Goal: Task Accomplishment & Management: Manage account settings

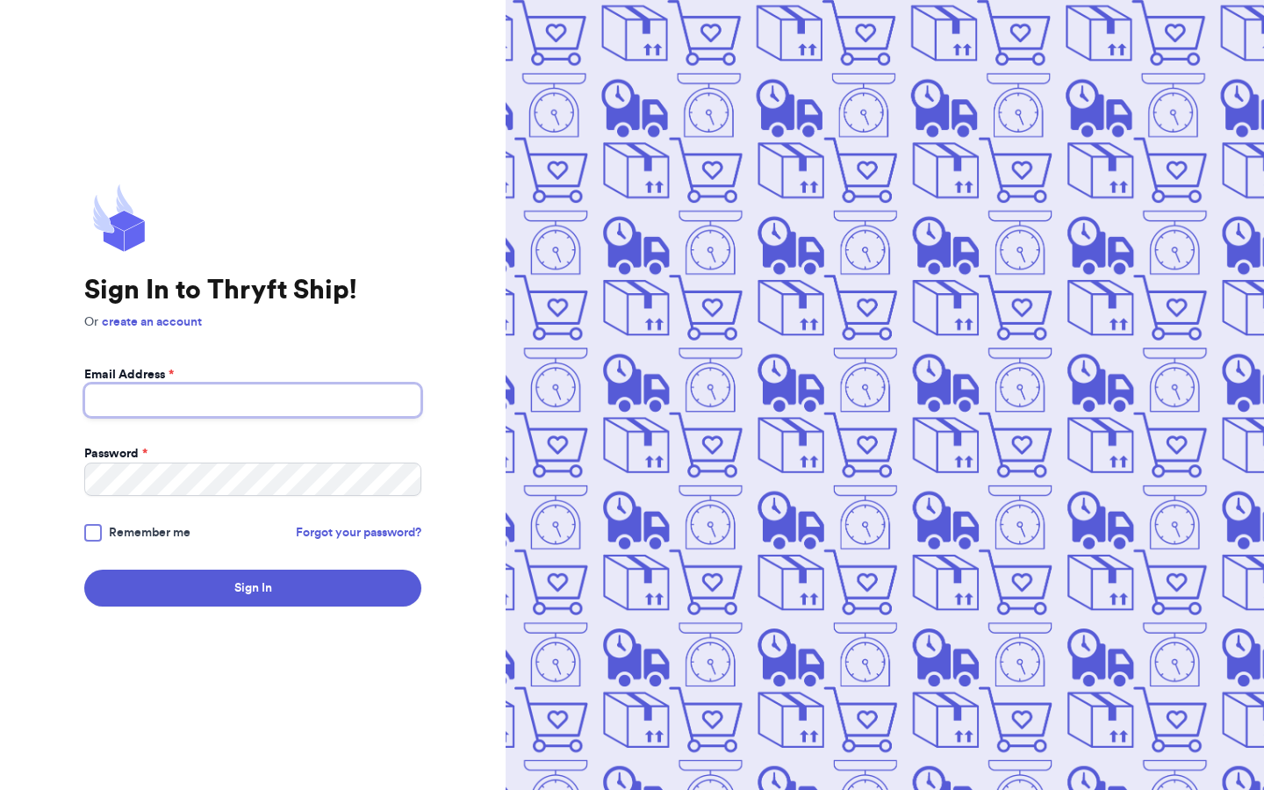
type input "[EMAIL_ADDRESS][DOMAIN_NAME]"
click at [156, 528] on span "Remember me" at bounding box center [150, 533] width 82 height 18
click at [0, 0] on input "Remember me" at bounding box center [0, 0] width 0 height 0
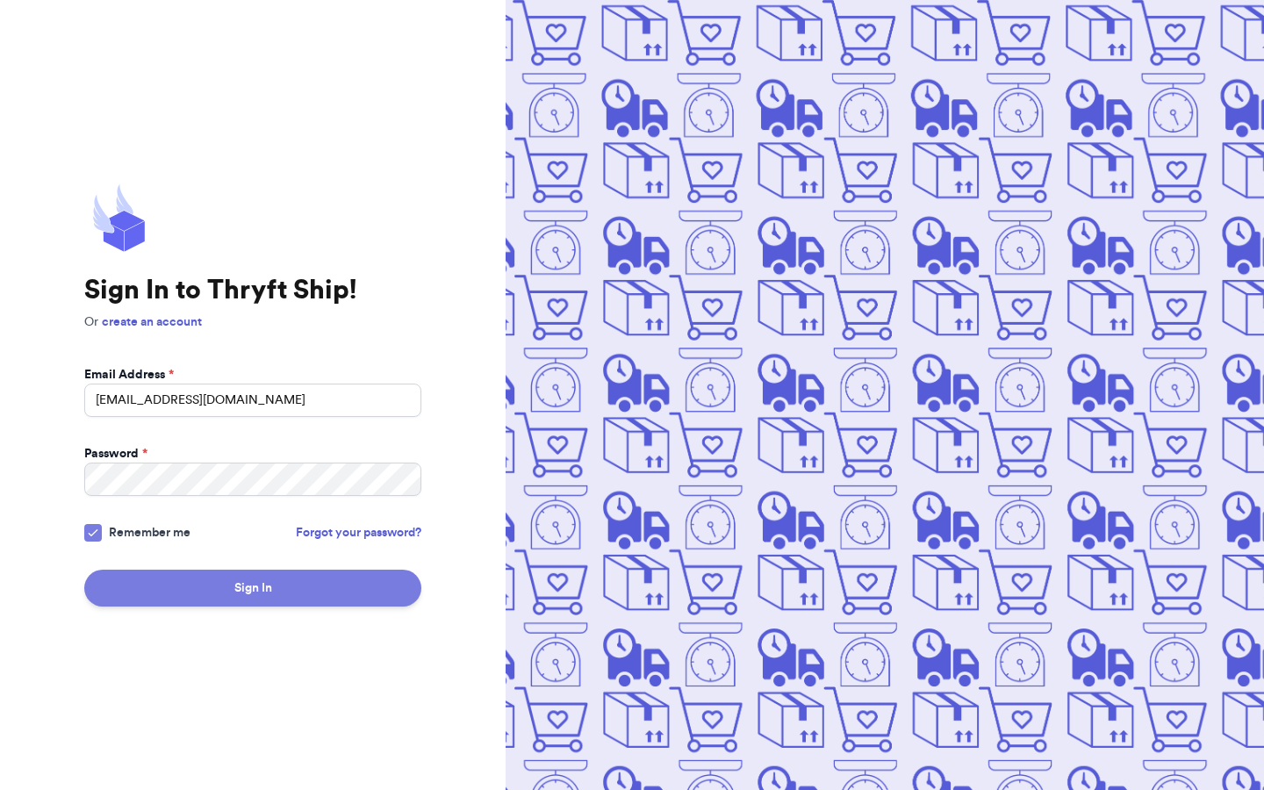
click at [234, 585] on button "Sign In" at bounding box center [252, 588] width 337 height 37
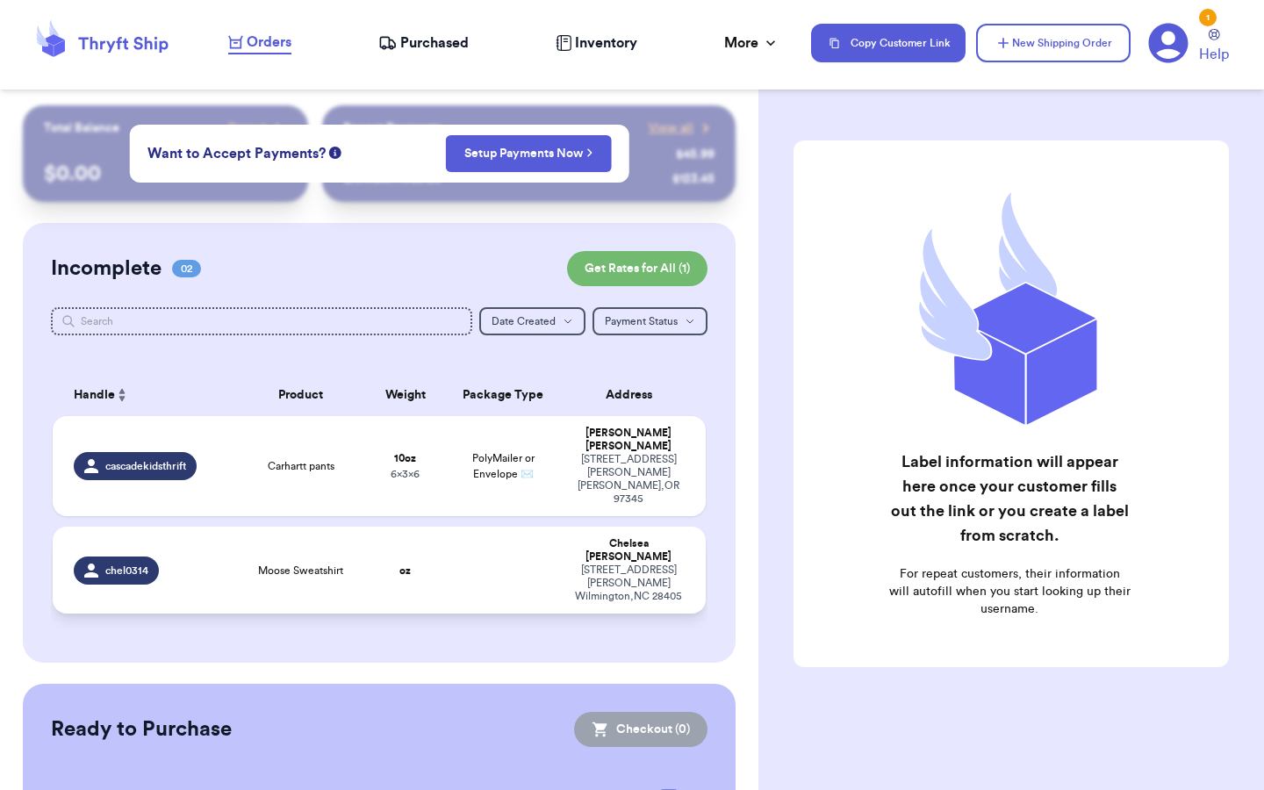
click at [235, 614] on td "Moose Sweatshirt" at bounding box center [300, 570] width 131 height 87
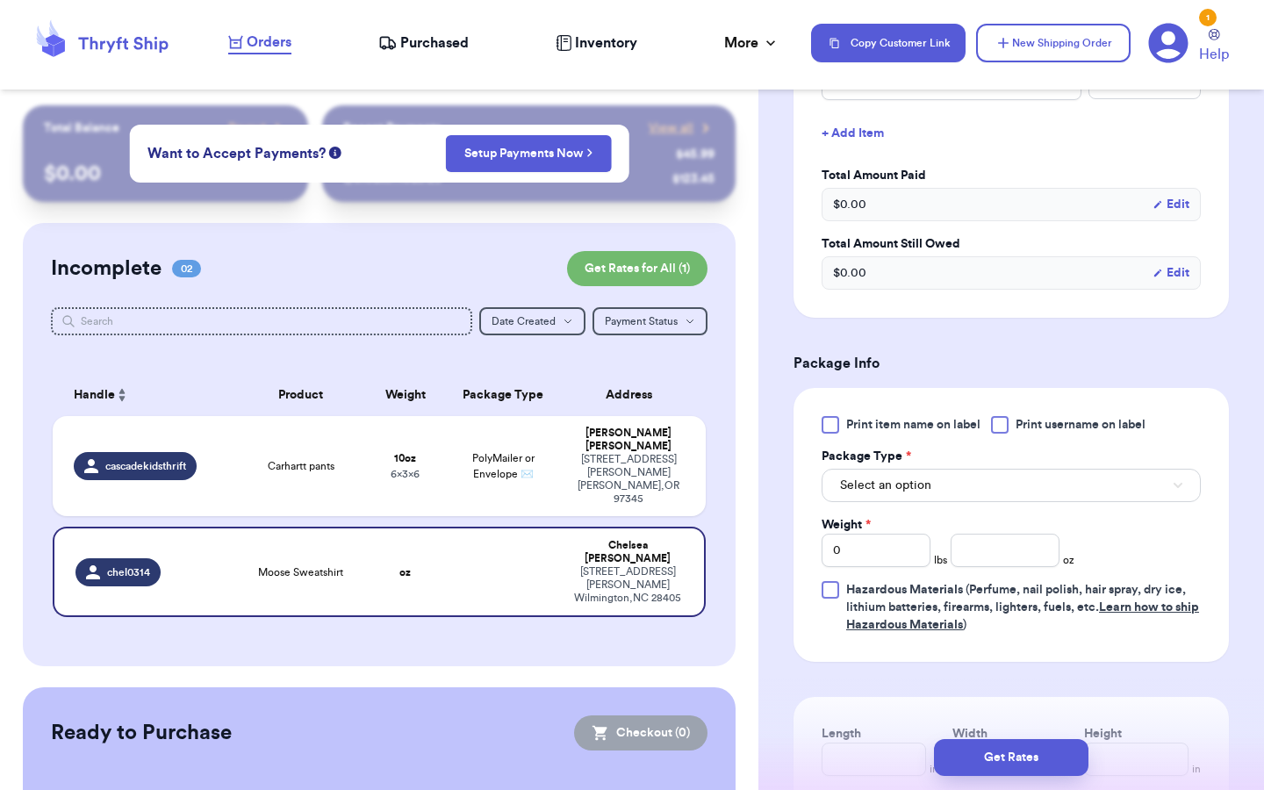
scroll to position [528, 0]
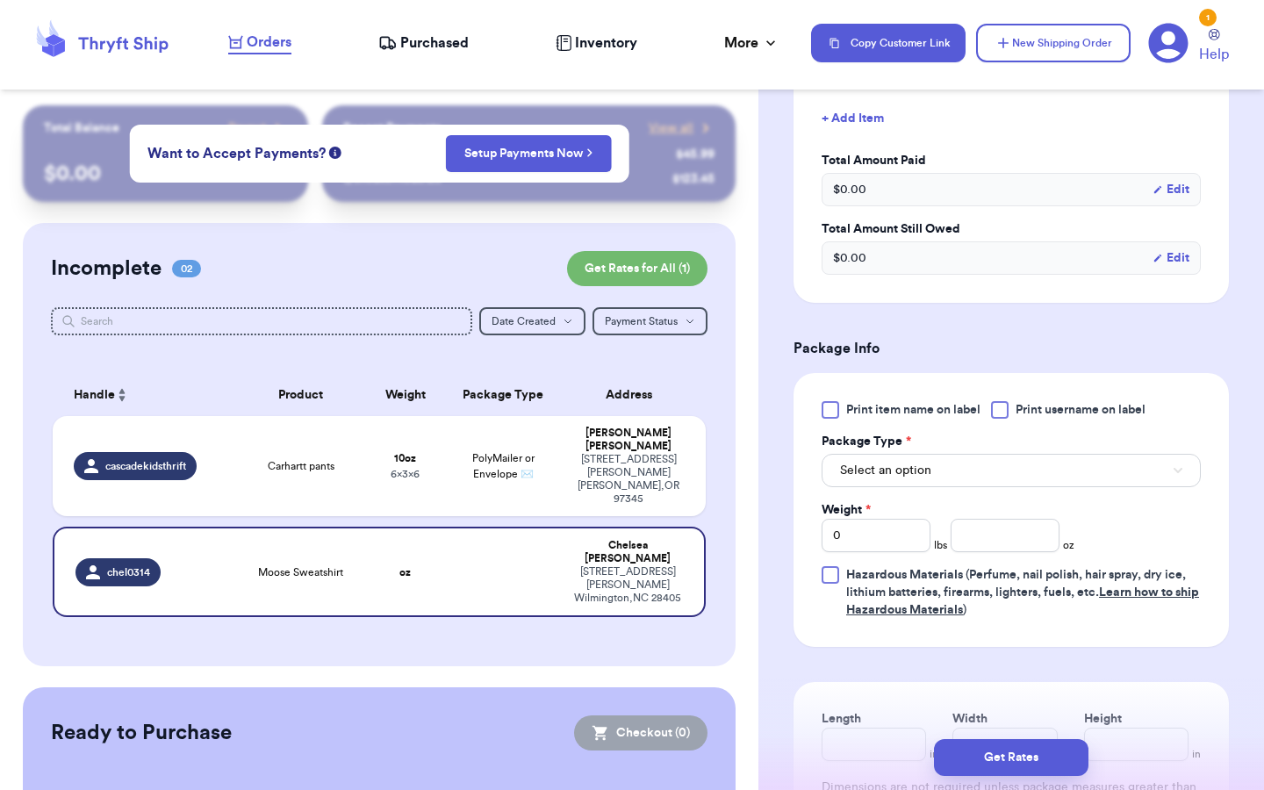
click at [931, 456] on button "Select an option" at bounding box center [1011, 470] width 379 height 33
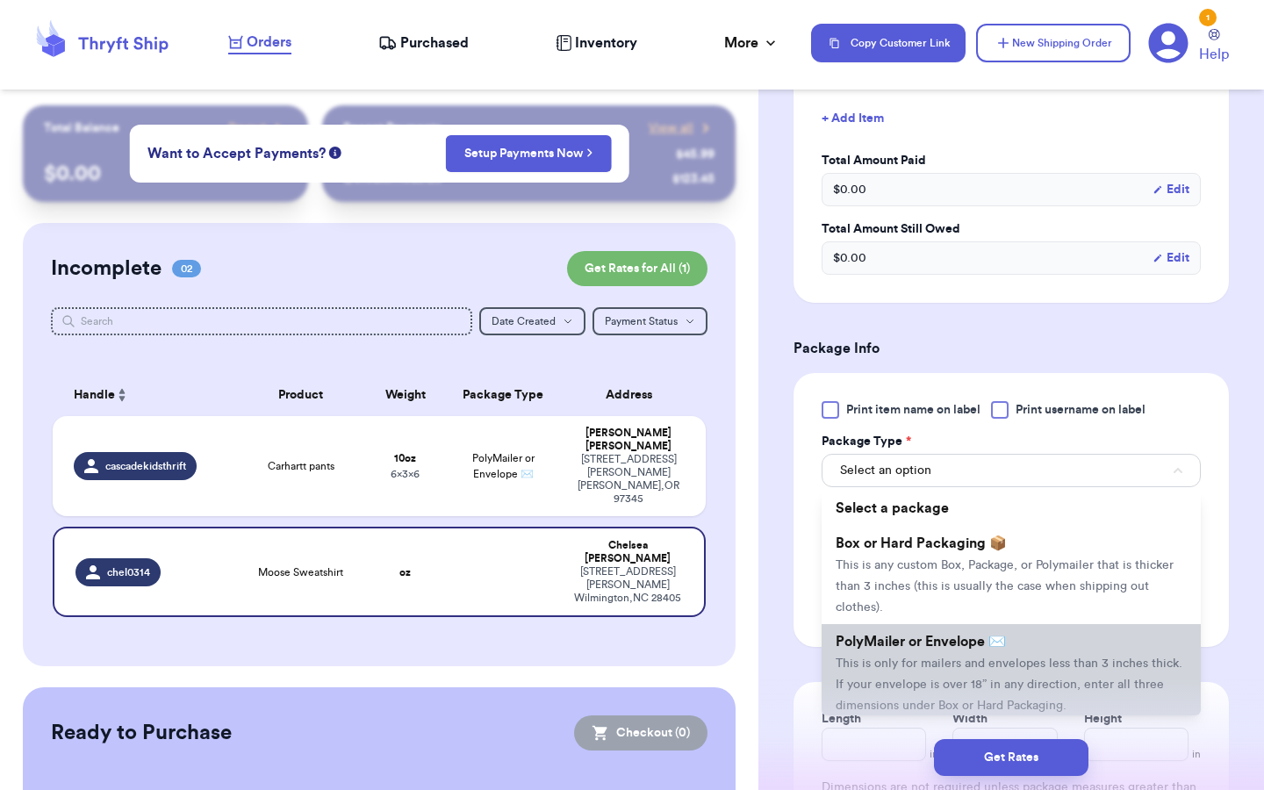
click at [912, 657] on span "This is only for mailers and envelopes less than 3 inches thick. If your envelo…" at bounding box center [1009, 684] width 347 height 54
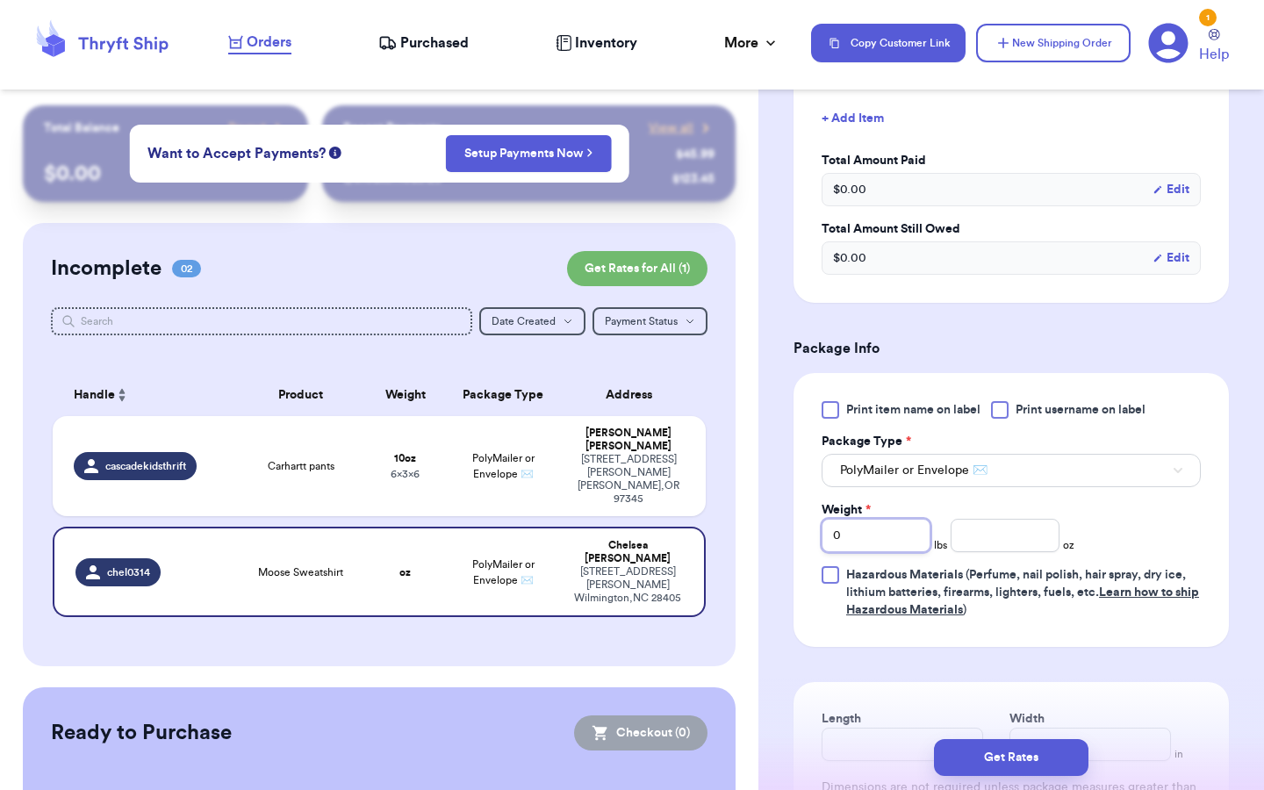
click at [887, 519] on input "0" at bounding box center [876, 535] width 109 height 33
click at [980, 525] on input "number" at bounding box center [1005, 535] width 109 height 33
type input "11"
click at [1195, 544] on div "Print item name on label Print username on label Package Type * PolyMailer or E…" at bounding box center [1011, 510] width 379 height 218
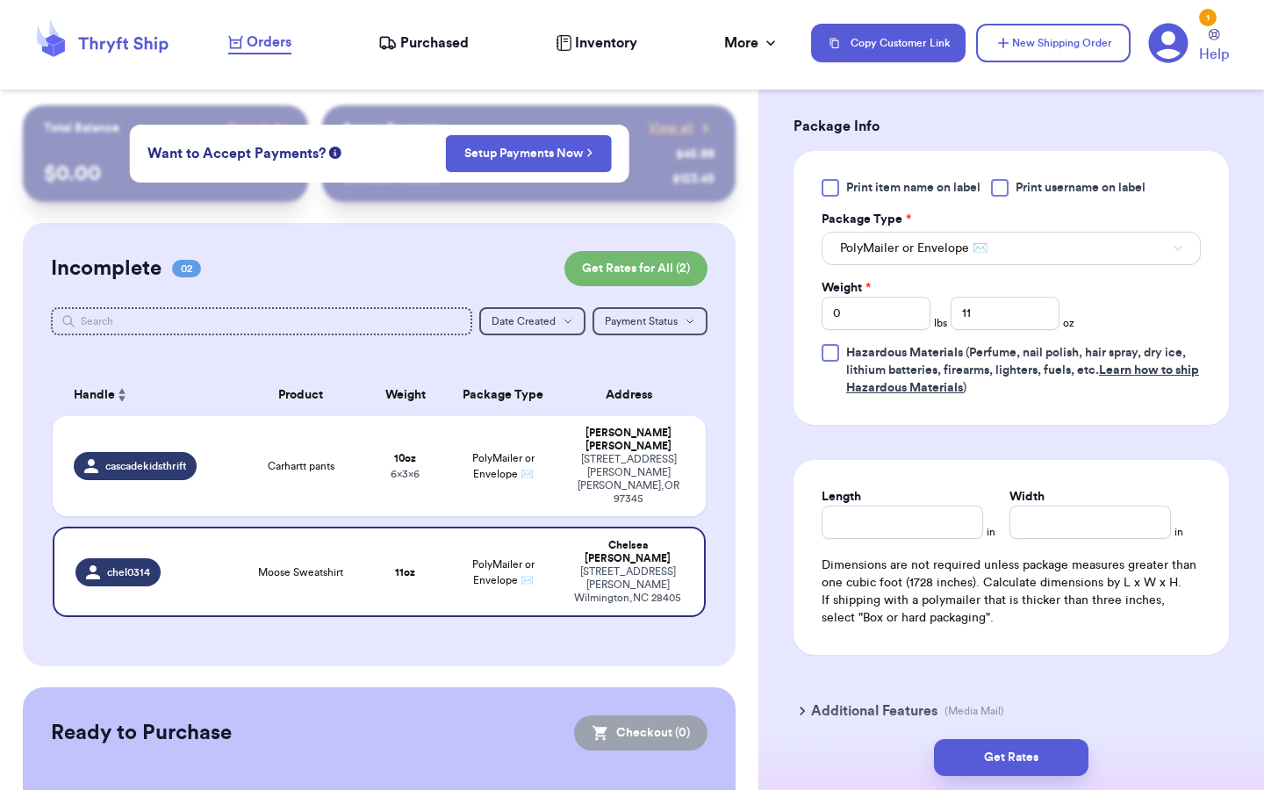
scroll to position [752, 0]
click at [937, 509] on input "Length" at bounding box center [903, 519] width 162 height 33
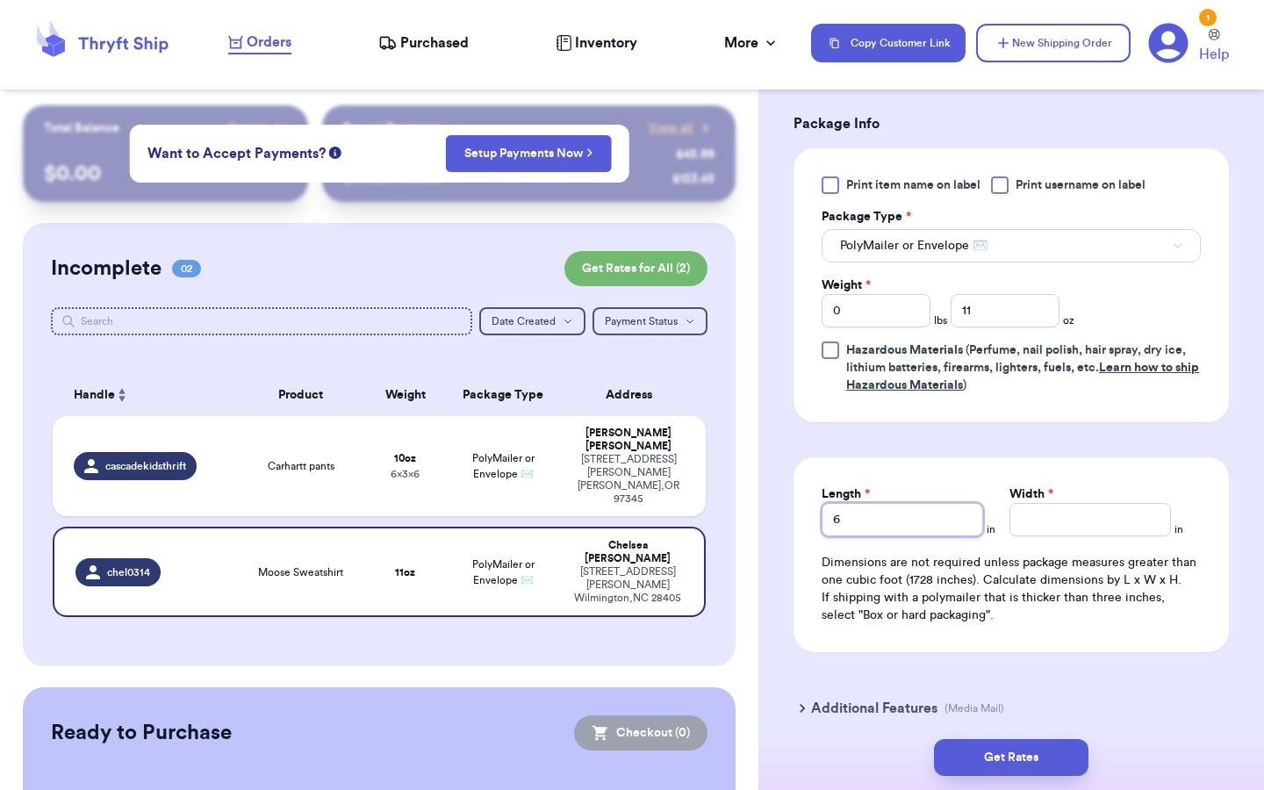
type input "6"
click at [1021, 512] on input "Width *" at bounding box center [1090, 519] width 162 height 33
type input "6"
click at [1029, 758] on button "Get Rates" at bounding box center [1011, 757] width 154 height 37
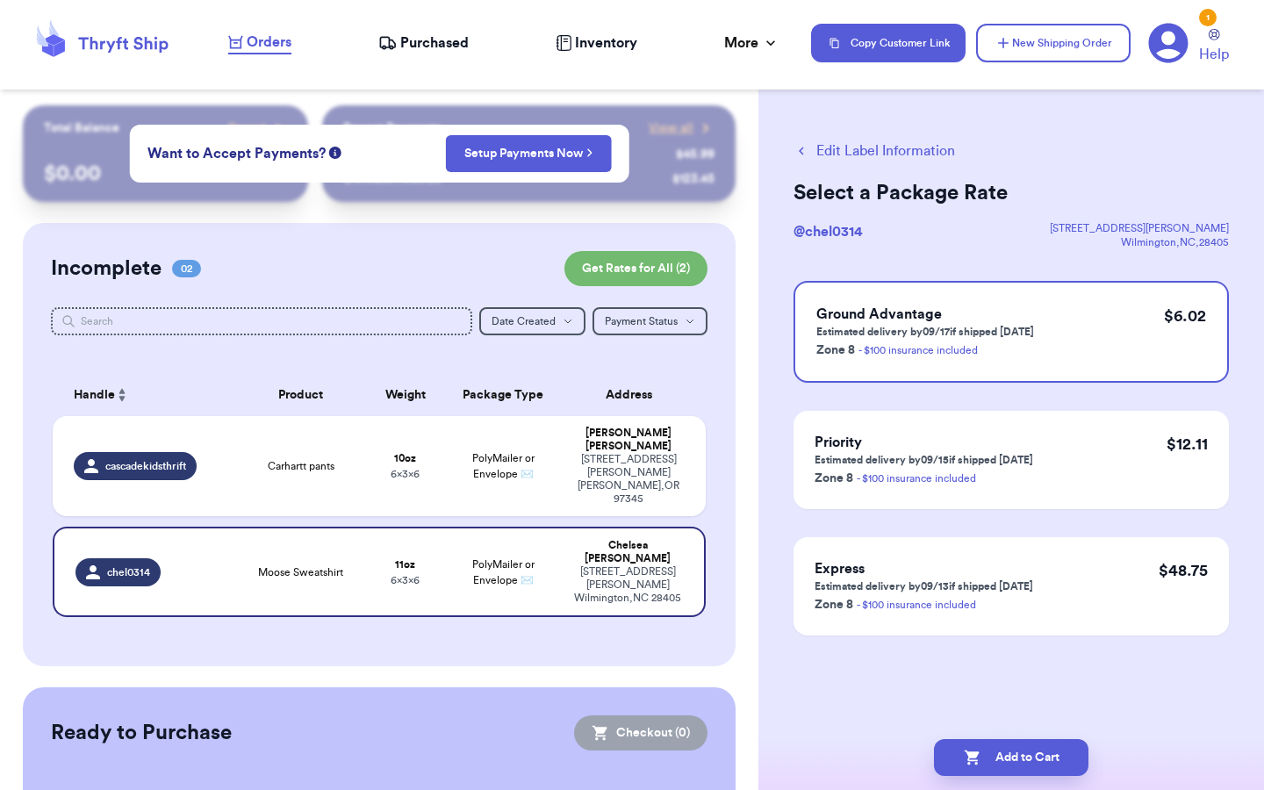
scroll to position [0, 0]
click at [1045, 755] on button "Add to Cart" at bounding box center [1011, 757] width 154 height 37
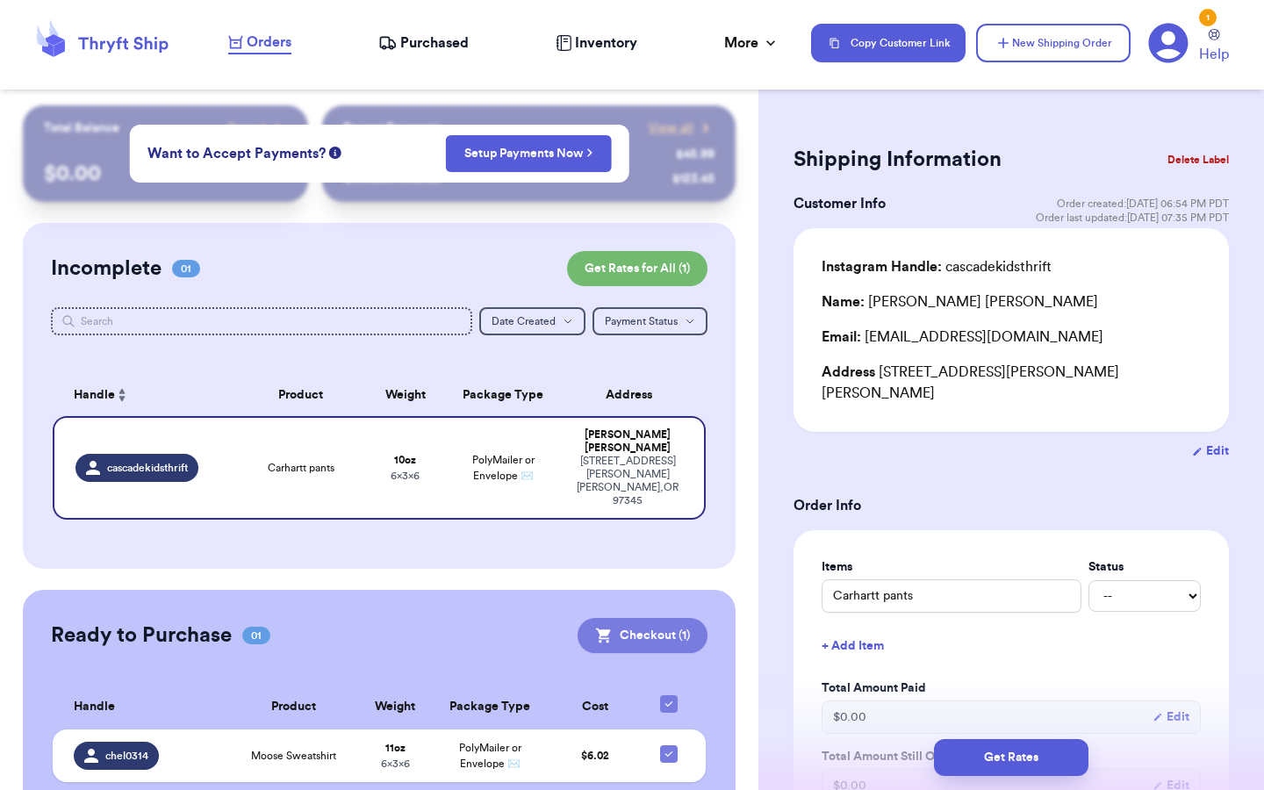
click at [578, 653] on button "Checkout ( 1 )" at bounding box center [643, 635] width 130 height 35
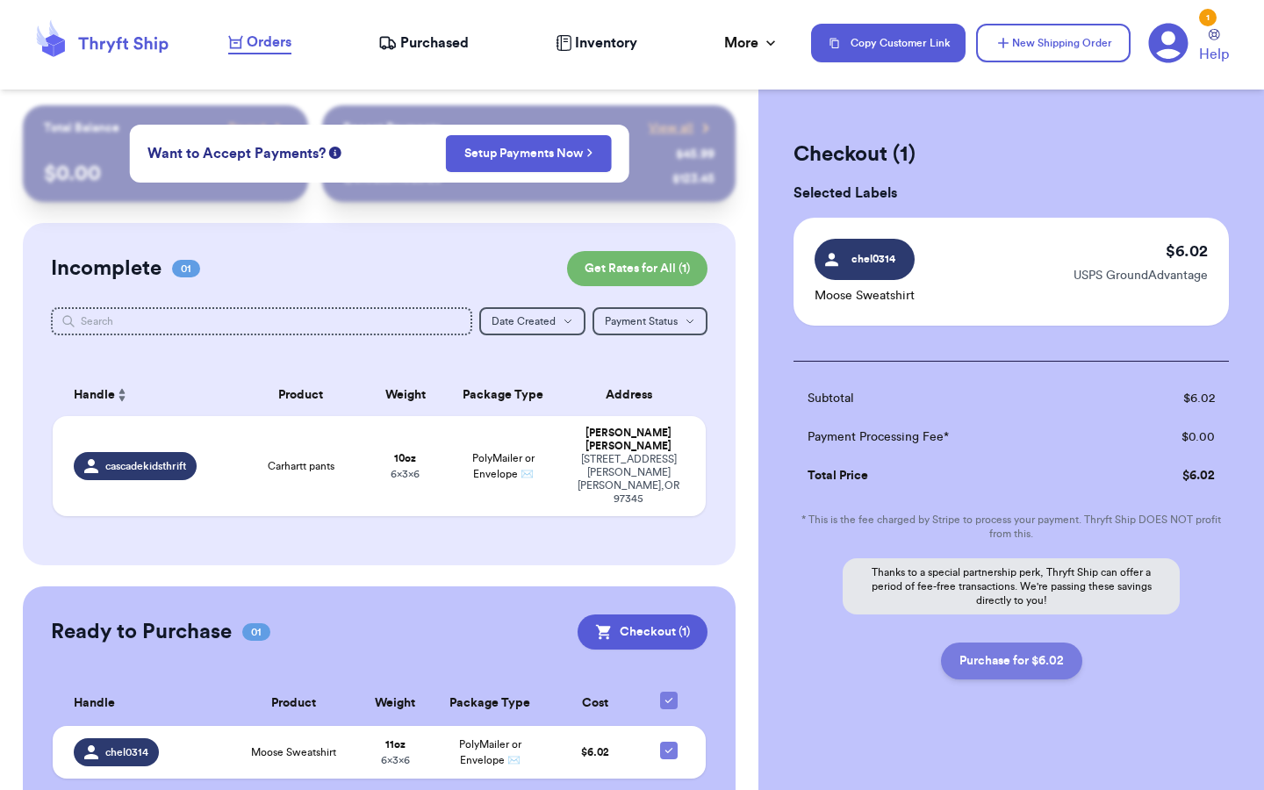
click at [1028, 661] on button "Purchase for $6.02" at bounding box center [1011, 660] width 141 height 37
checkbox input "false"
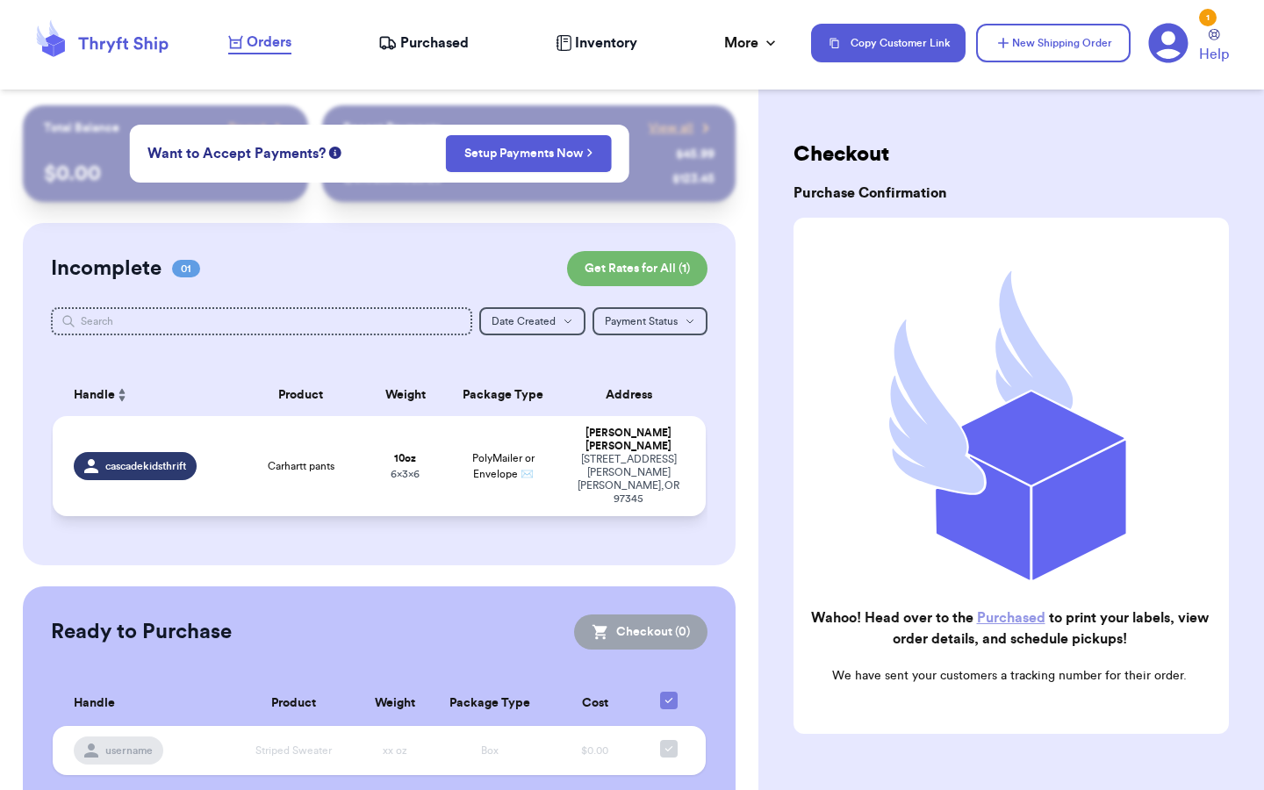
click at [235, 516] on td "Carhartt pants" at bounding box center [300, 466] width 131 height 100
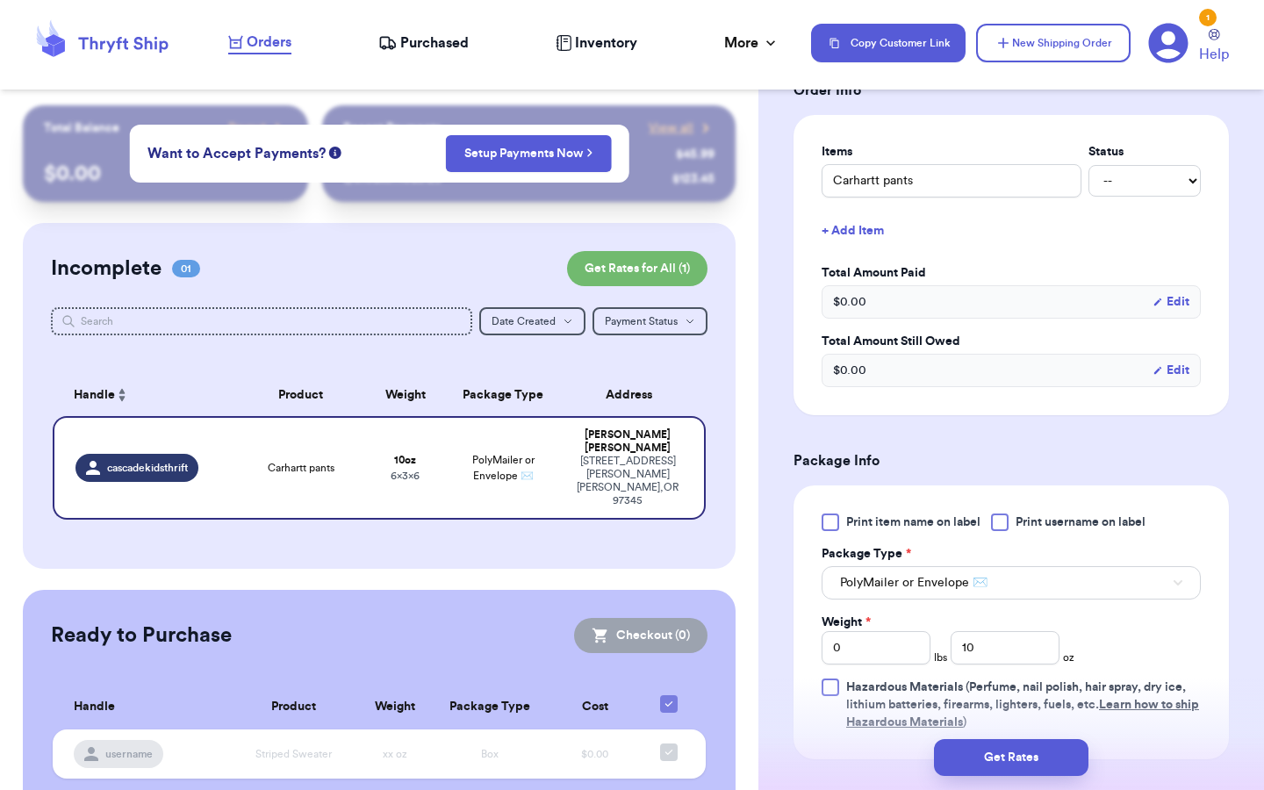
scroll to position [416, 0]
click at [949, 573] on span "PolyMailer or Envelope ✉️" at bounding box center [913, 582] width 147 height 18
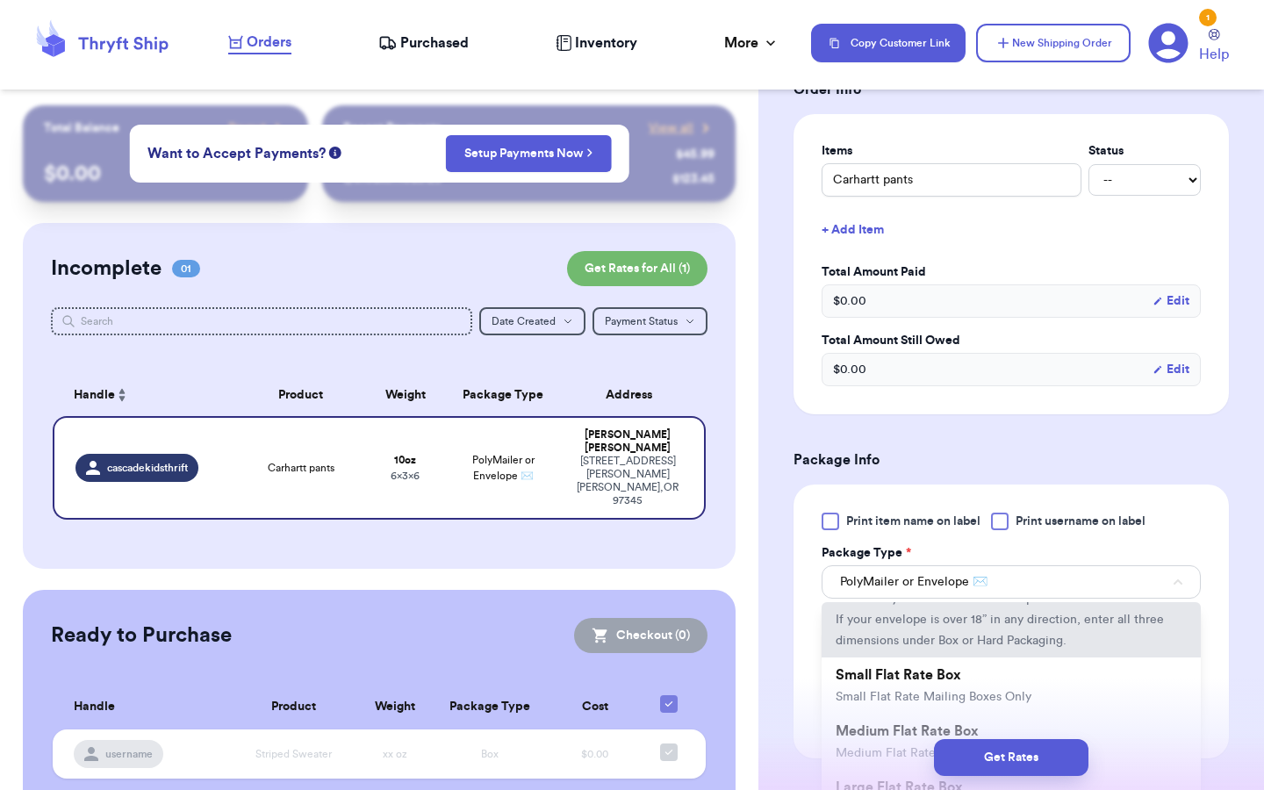
scroll to position [177, 0]
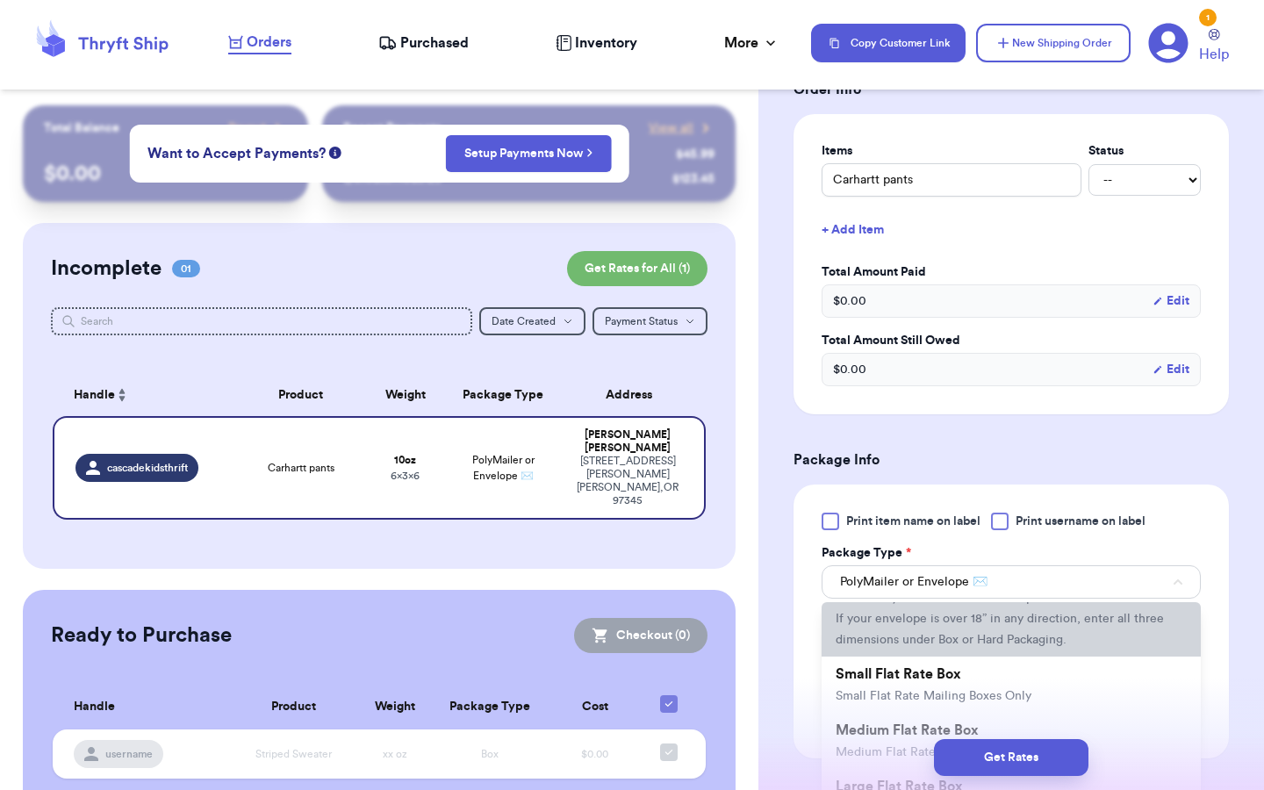
click at [889, 607] on span "This is only for mailers and envelopes less than 3 inches thick. If your envelo…" at bounding box center [1009, 619] width 347 height 54
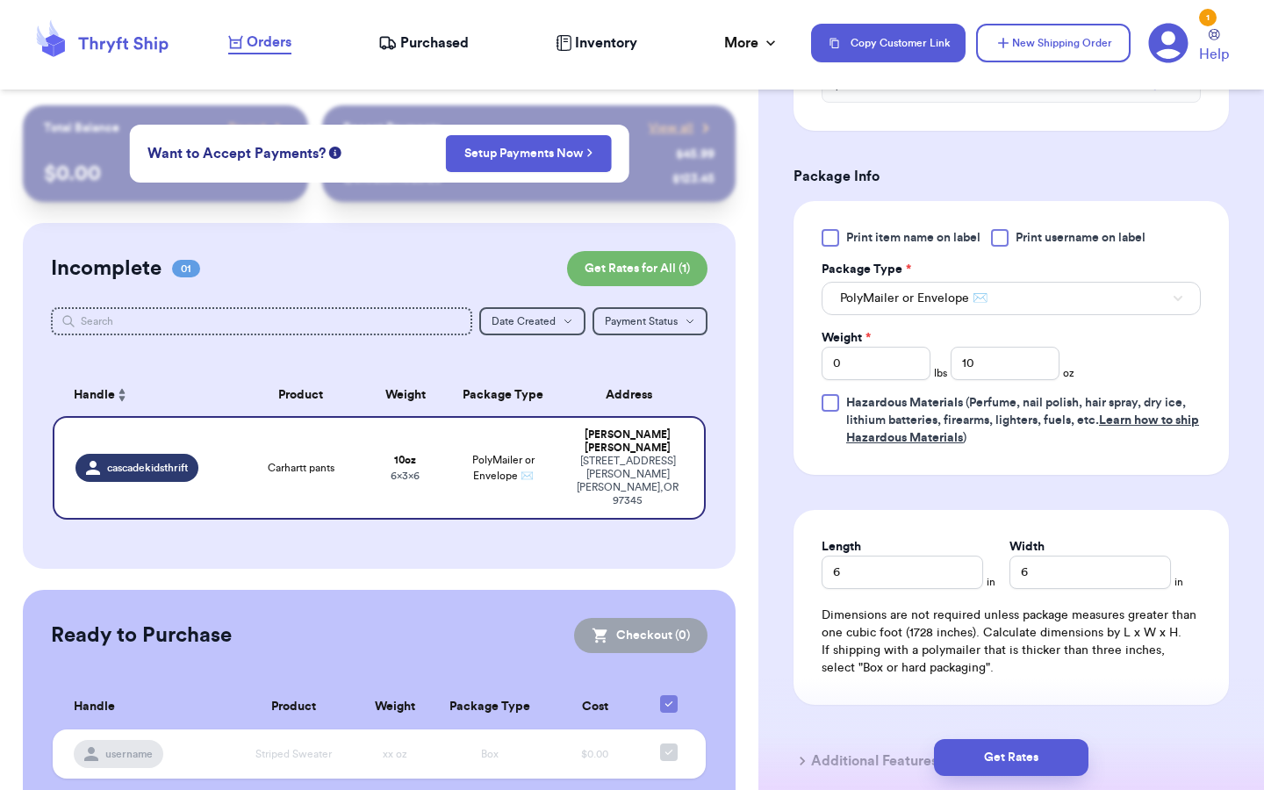
scroll to position [700, 0]
click at [1004, 758] on button "Get Rates" at bounding box center [1011, 757] width 154 height 37
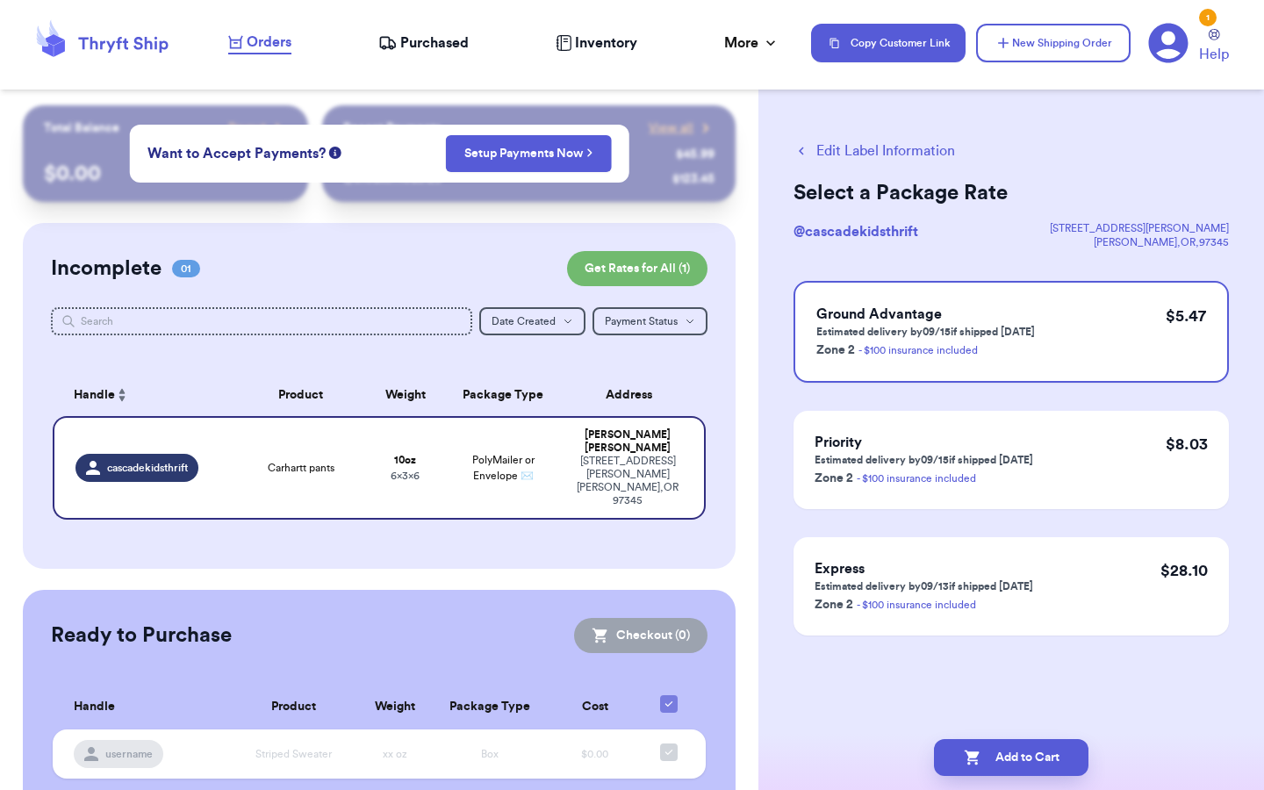
scroll to position [0, 0]
click at [994, 757] on button "Add to Cart" at bounding box center [1011, 757] width 154 height 37
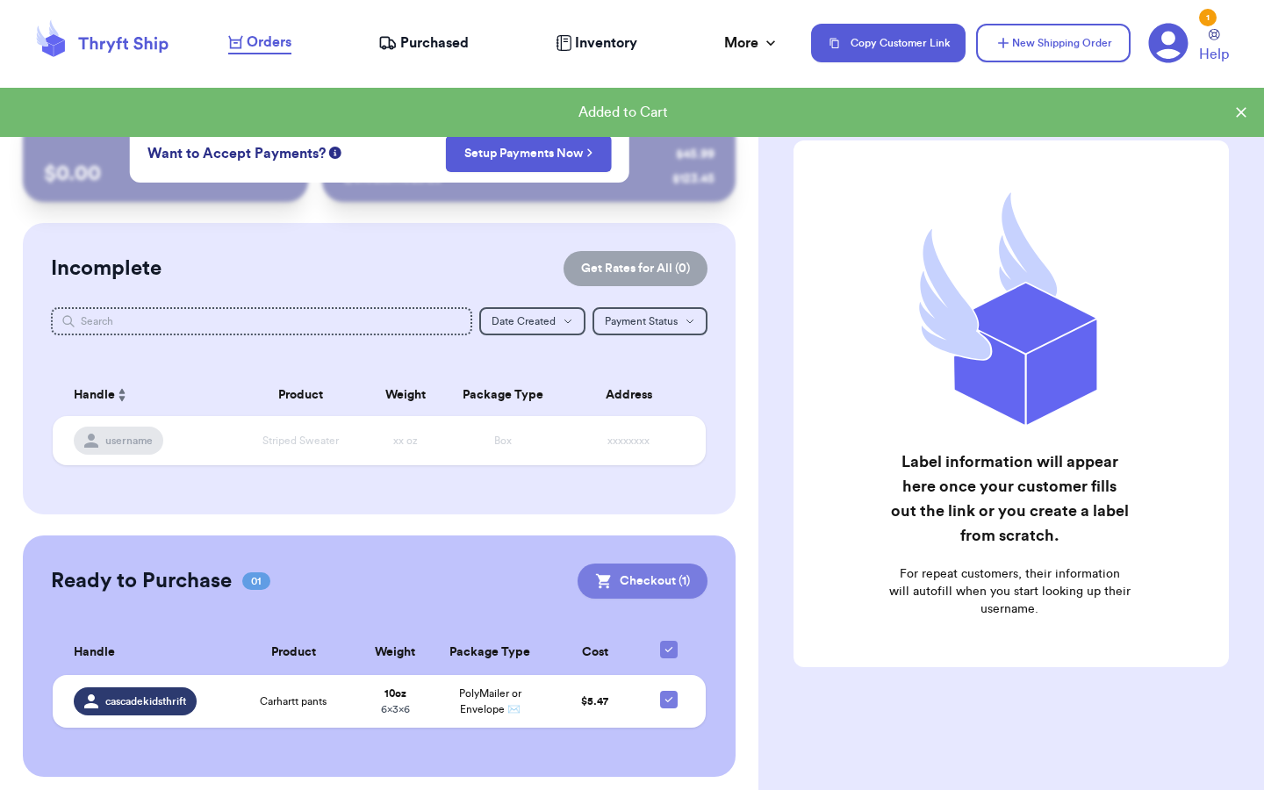
click at [578, 599] on button "Checkout ( 1 )" at bounding box center [643, 581] width 130 height 35
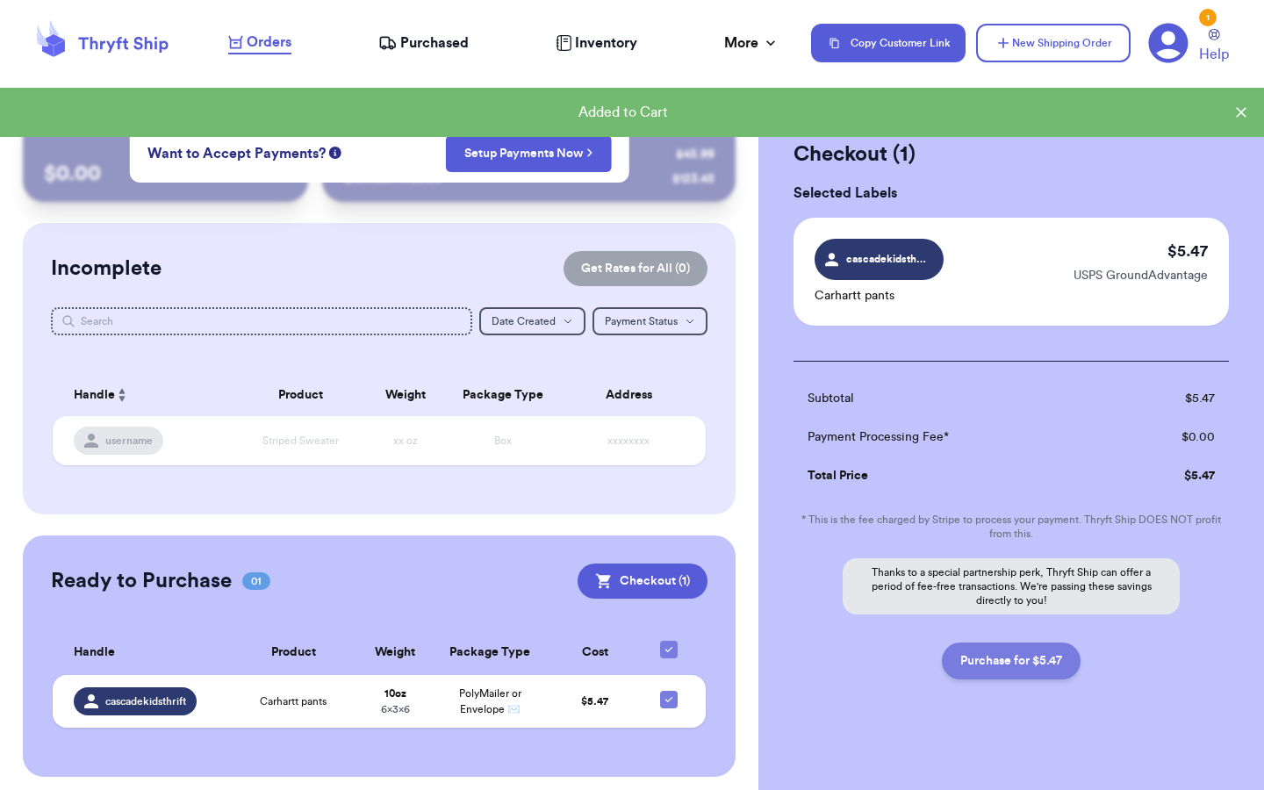
click at [1065, 660] on button "Purchase for $5.47" at bounding box center [1011, 660] width 139 height 37
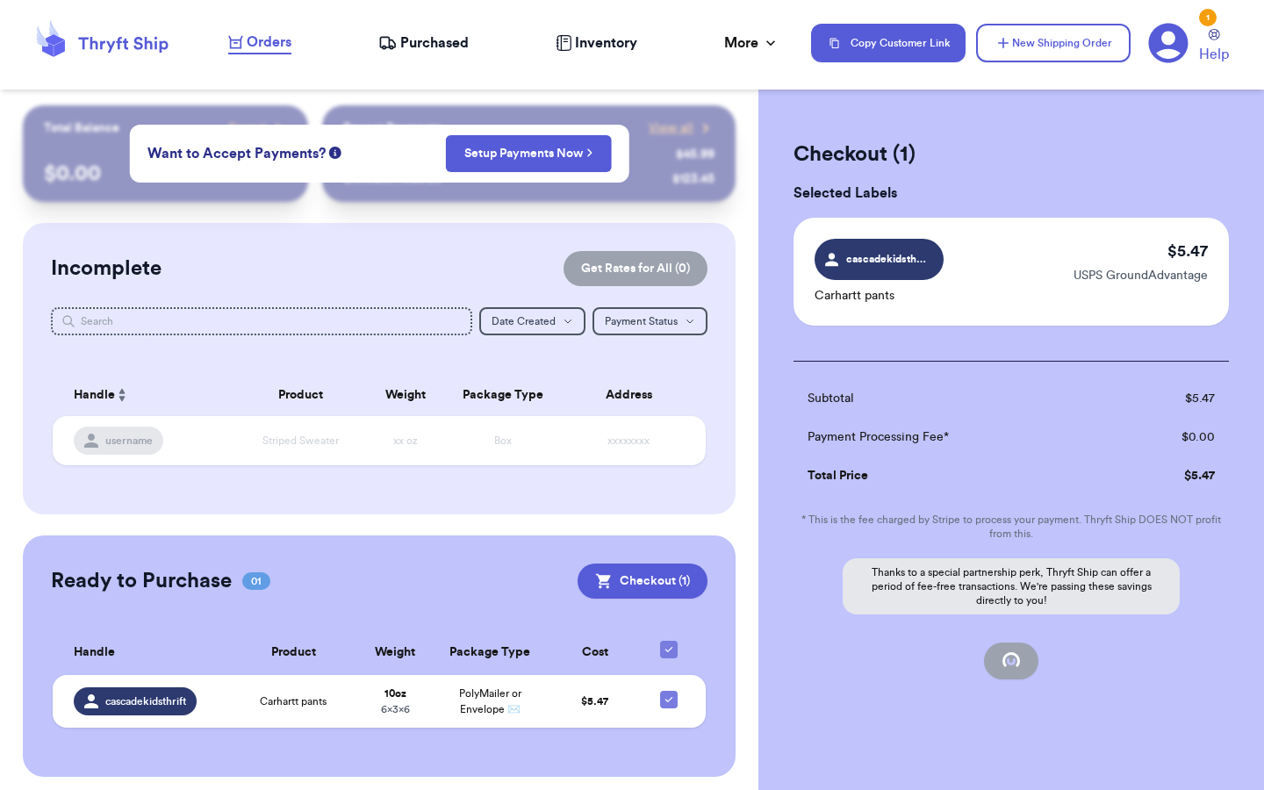
checkbox input "false"
checkbox input "true"
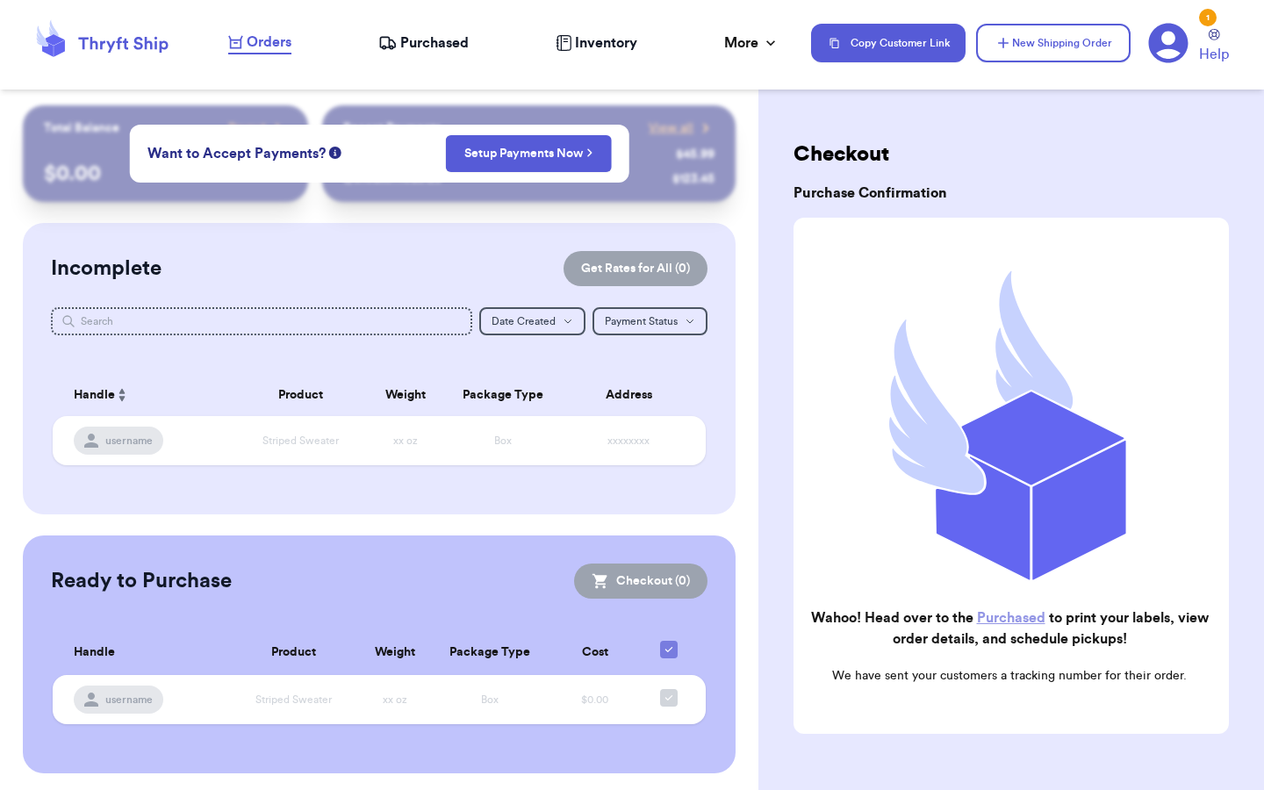
click at [51, 258] on div "Incomplete Get Rates for All ( 0 )" at bounding box center [379, 268] width 657 height 35
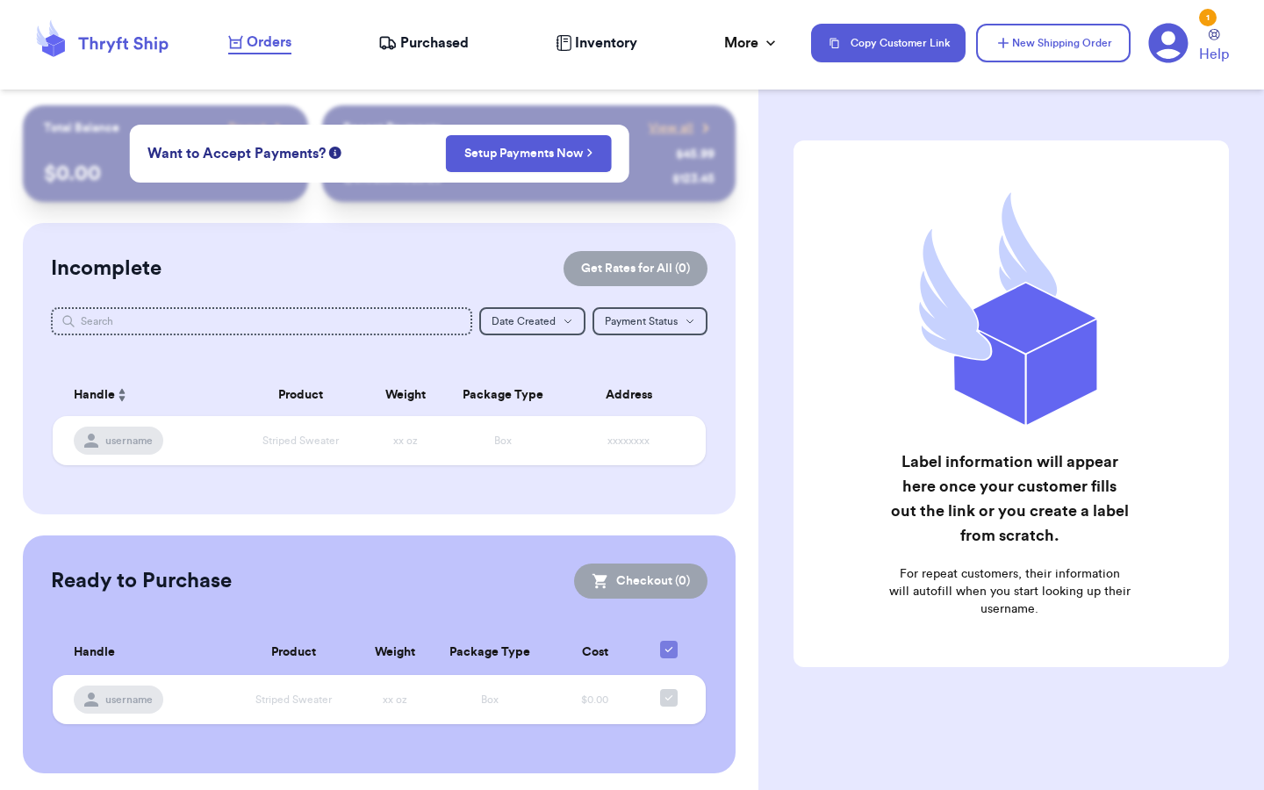
click at [425, 245] on div "Incomplete Get Rates for All ( 0 ) Get Rates for All ( 0 ) Date Created Date Cr…" at bounding box center [379, 368] width 713 height 291
click at [269, 121] on icon at bounding box center [278, 128] width 18 height 18
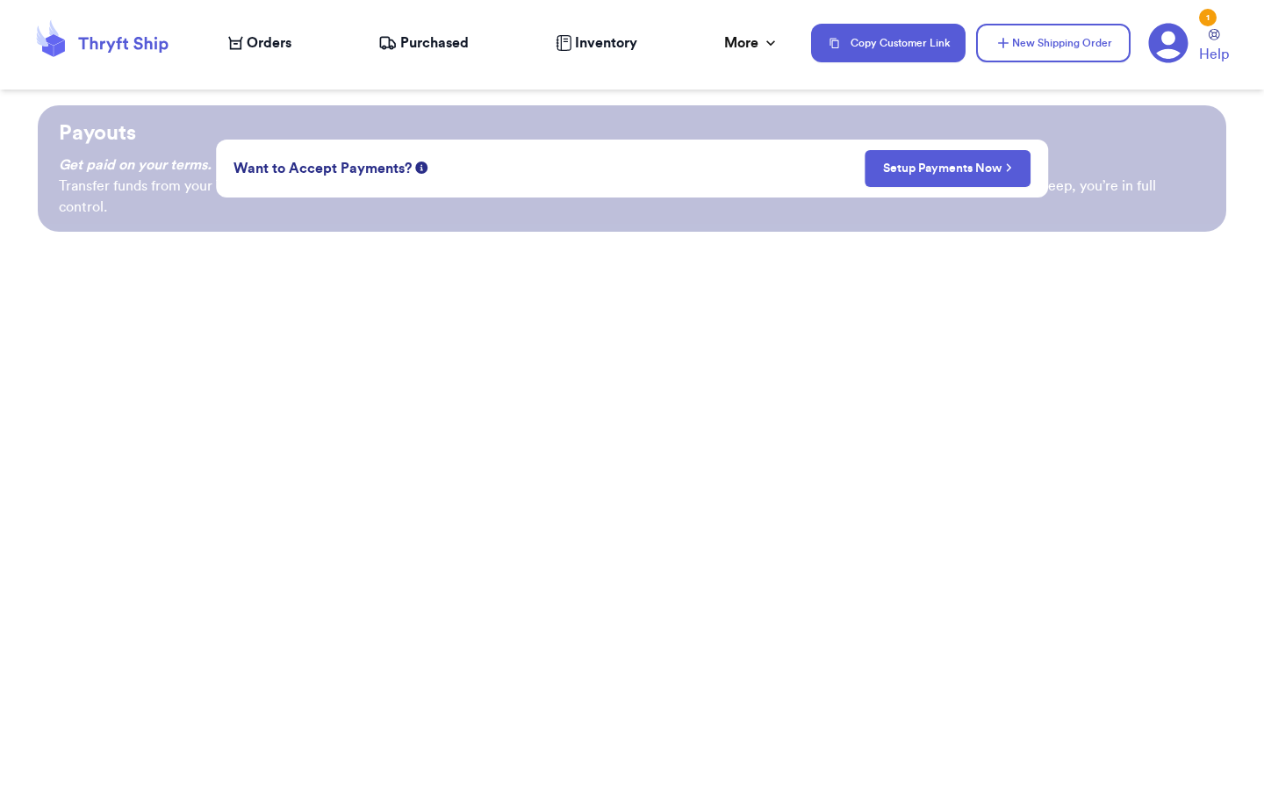
click at [269, 121] on p "Payouts" at bounding box center [632, 133] width 1146 height 28
click at [891, 162] on link "Setup Payments Now" at bounding box center [947, 169] width 129 height 18
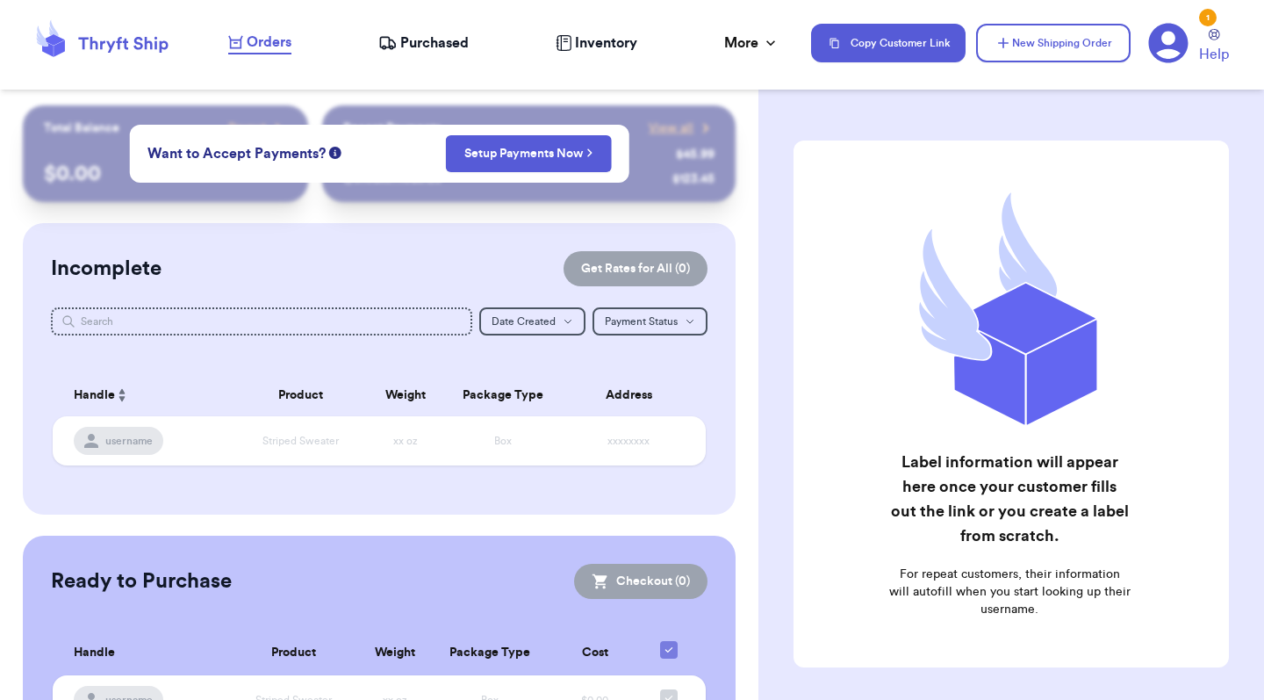
click at [437, 44] on span "Purchased" at bounding box center [434, 42] width 68 height 21
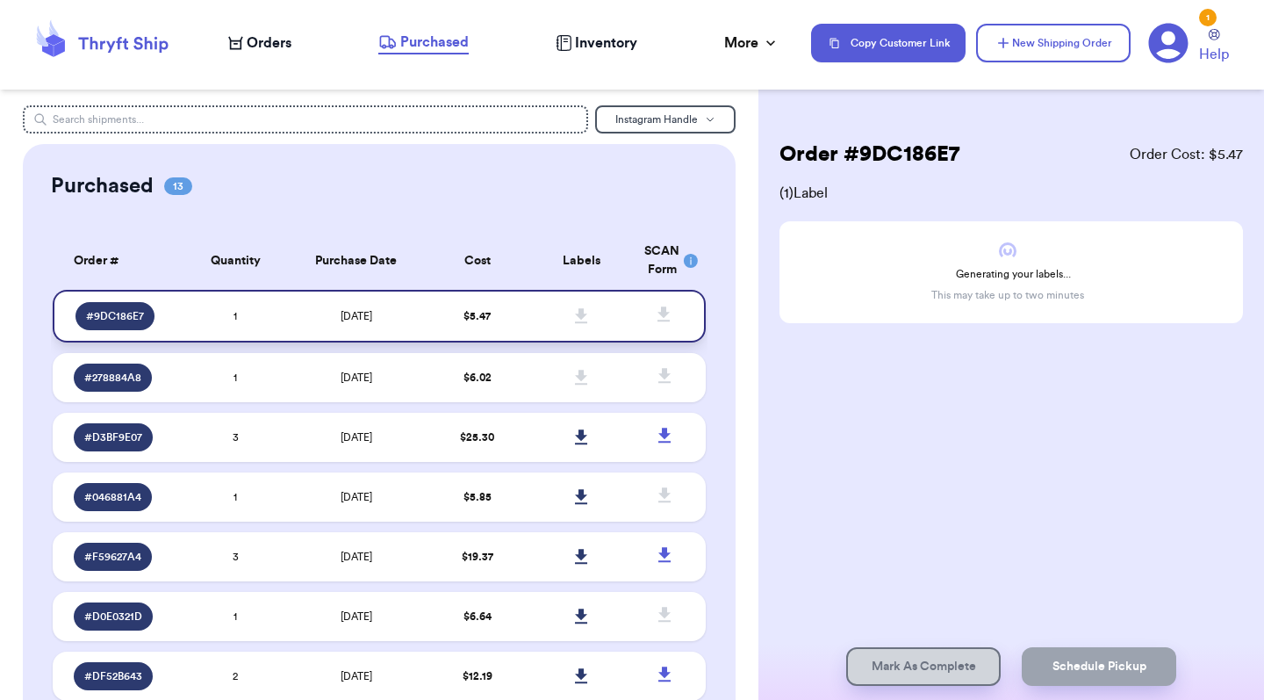
click at [557, 326] on td at bounding box center [581, 316] width 104 height 53
click at [581, 384] on icon at bounding box center [581, 377] width 12 height 15
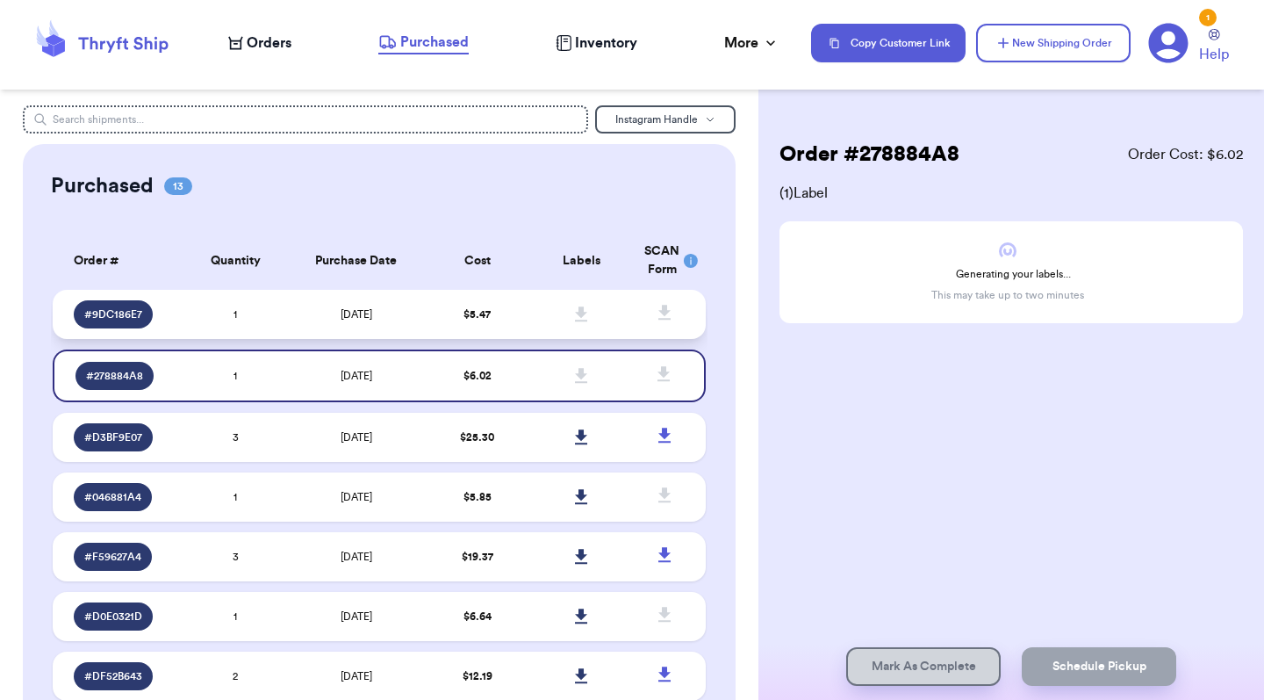
click at [583, 314] on span at bounding box center [582, 314] width 39 height 39
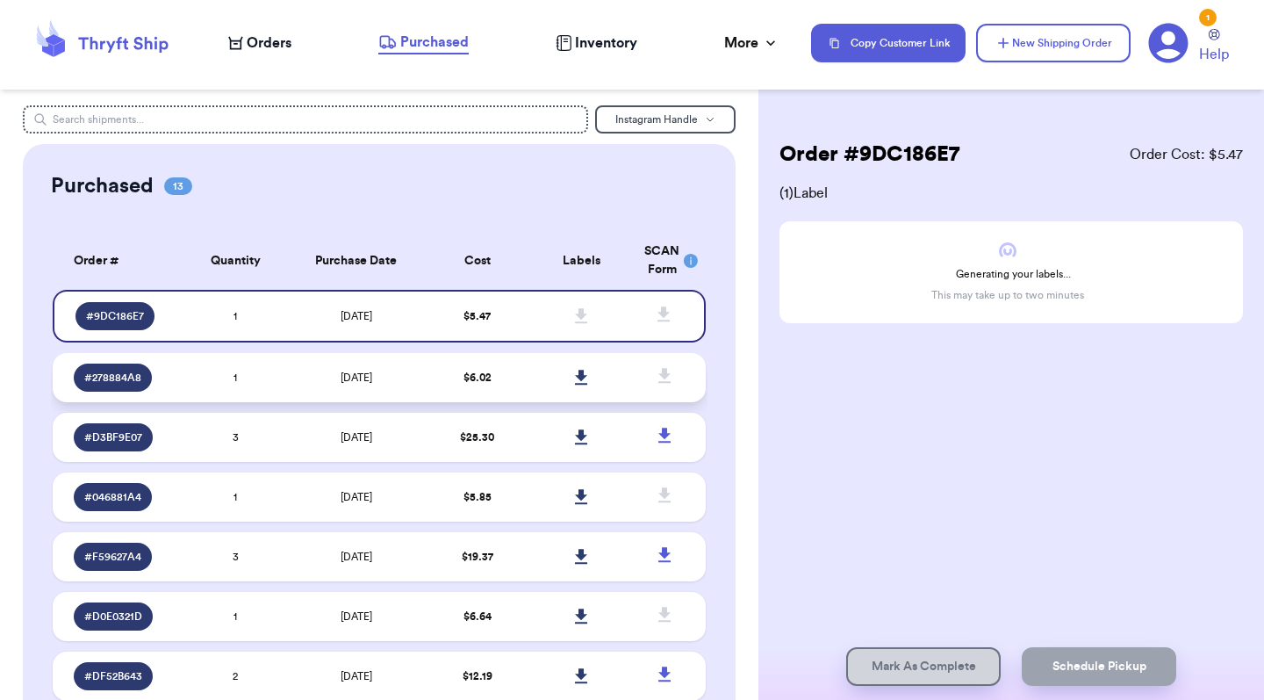
click at [584, 384] on icon at bounding box center [581, 377] width 12 height 15
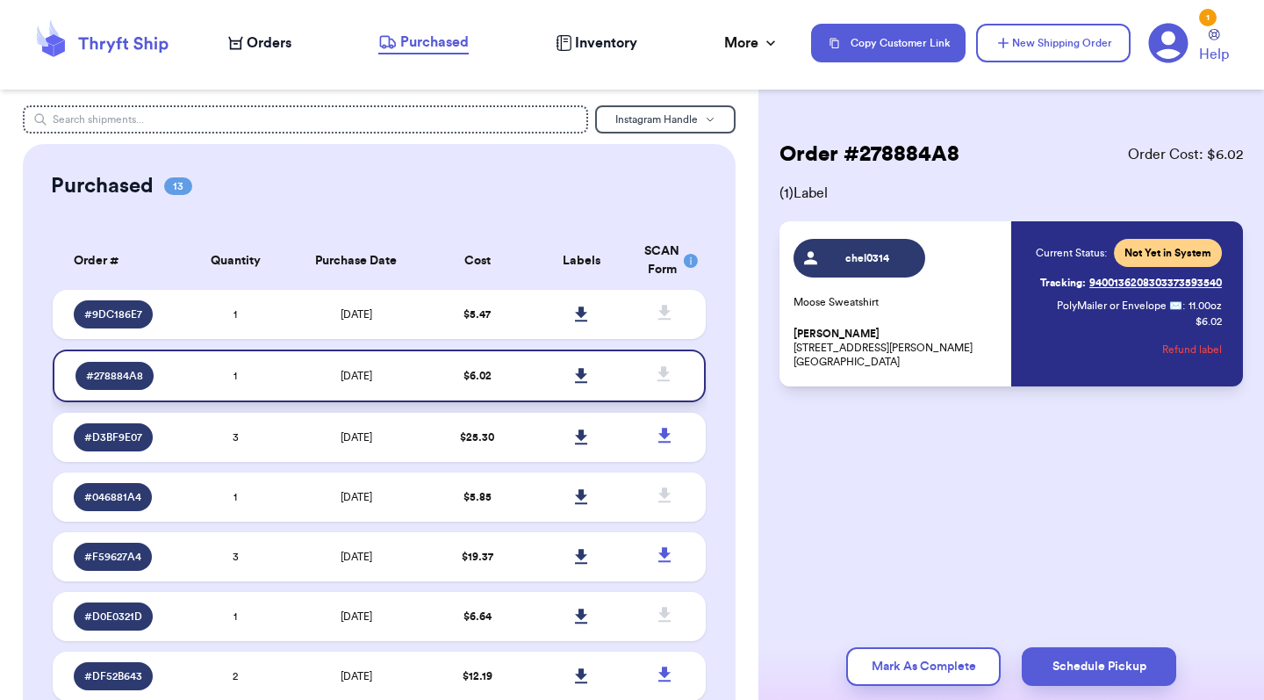
click at [583, 383] on icon at bounding box center [581, 375] width 12 height 15
click at [574, 331] on link at bounding box center [582, 314] width 39 height 39
